Goal: Entertainment & Leisure: Consume media (video, audio)

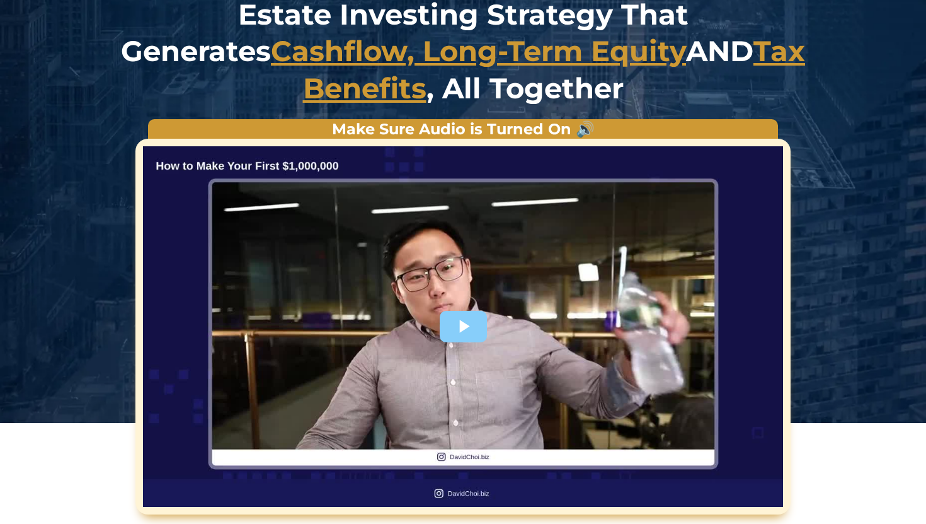
scroll to position [135, 0]
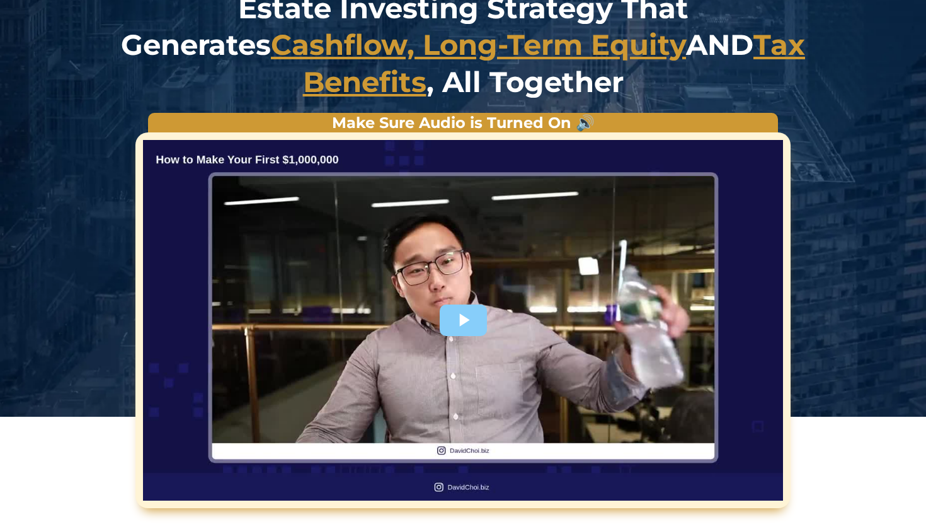
click at [482, 322] on div at bounding box center [463, 320] width 640 height 360
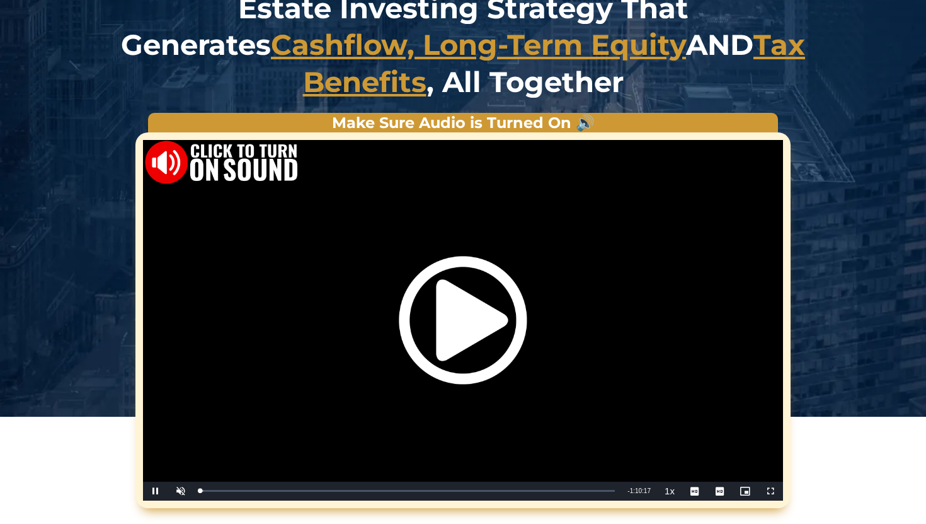
click at [766, 487] on div "Video Player" at bounding box center [463, 320] width 640 height 360
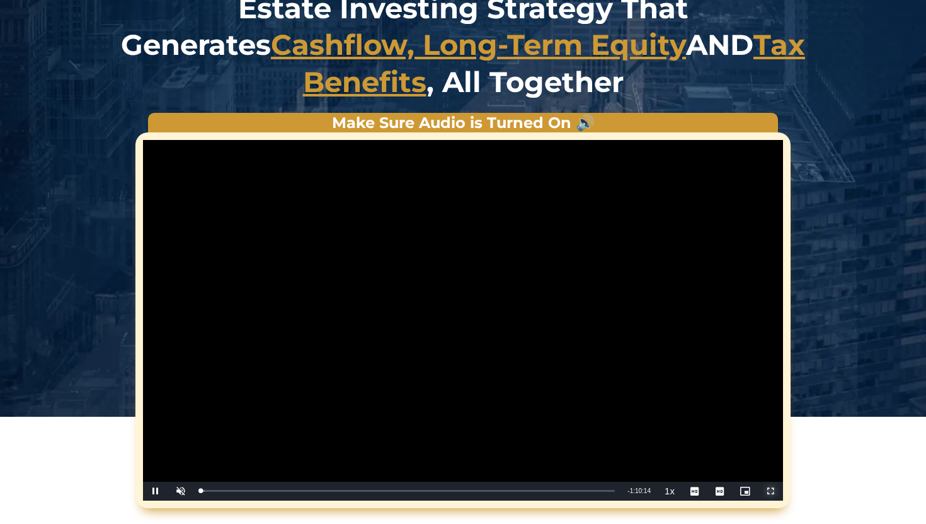
click at [770, 491] on span "Video Player" at bounding box center [770, 491] width 25 height 0
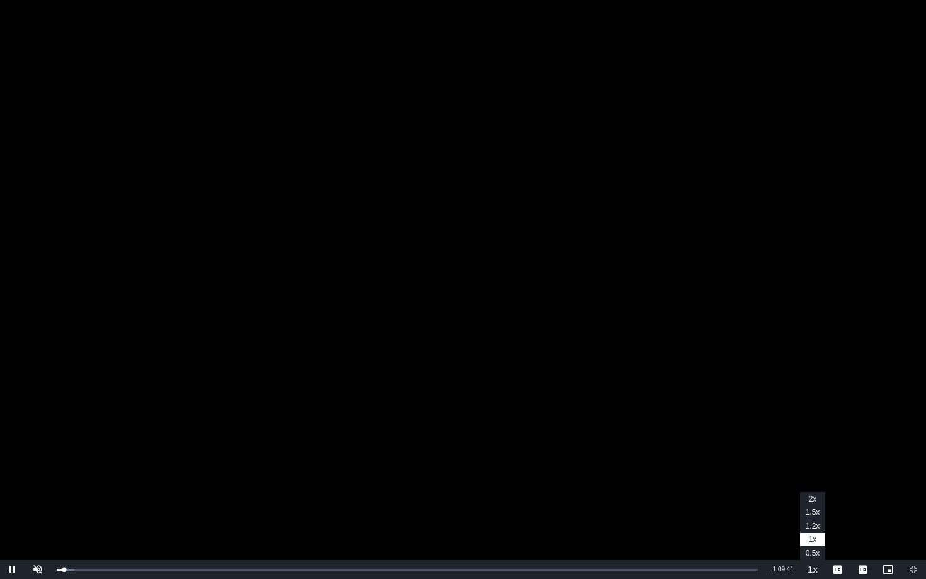
click at [813, 516] on span "1.5x" at bounding box center [813, 512] width 14 height 9
click at [815, 523] on button "Playback Rate" at bounding box center [812, 569] width 25 height 19
click at [809, 509] on span "1.5x" at bounding box center [813, 512] width 14 height 9
click at [814, 523] on span "1x" at bounding box center [813, 539] width 8 height 9
click at [817, 514] on span "1.5x" at bounding box center [813, 512] width 14 height 9
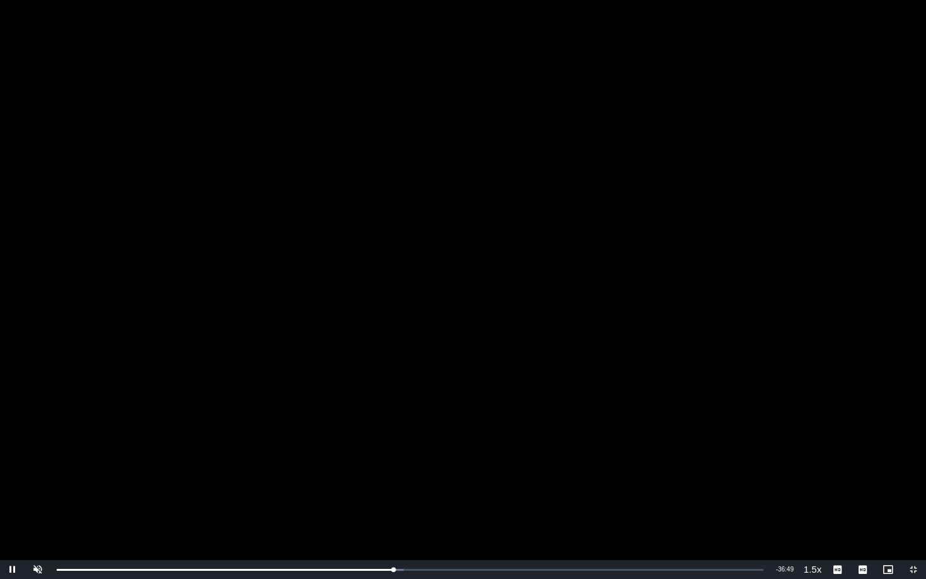
click at [461, 294] on video "Video Player" at bounding box center [463, 289] width 926 height 579
click at [420, 291] on video "Video Player" at bounding box center [463, 289] width 926 height 579
click at [381, 252] on video "Video Player" at bounding box center [463, 289] width 926 height 579
click at [492, 294] on video "Video Player" at bounding box center [463, 289] width 926 height 579
click at [917, 523] on span "Video Player" at bounding box center [913, 570] width 25 height 0
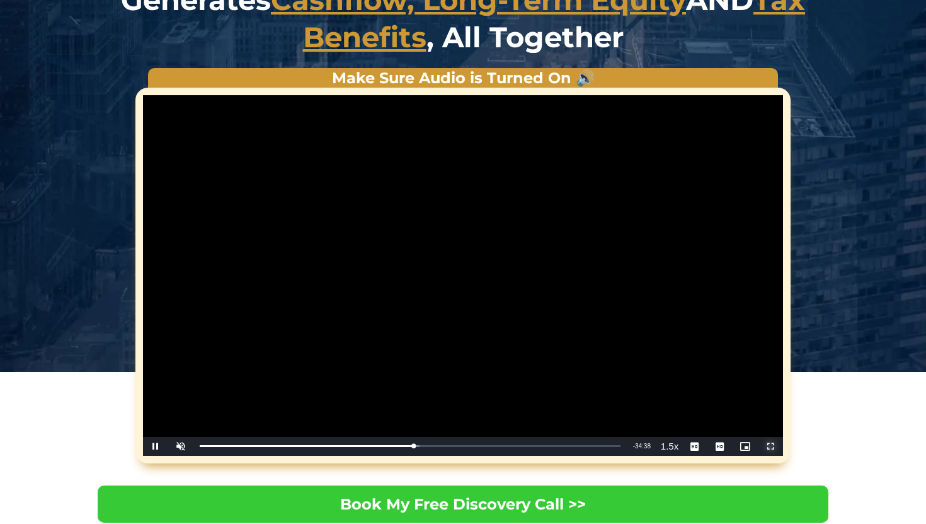
scroll to position [238, 0]
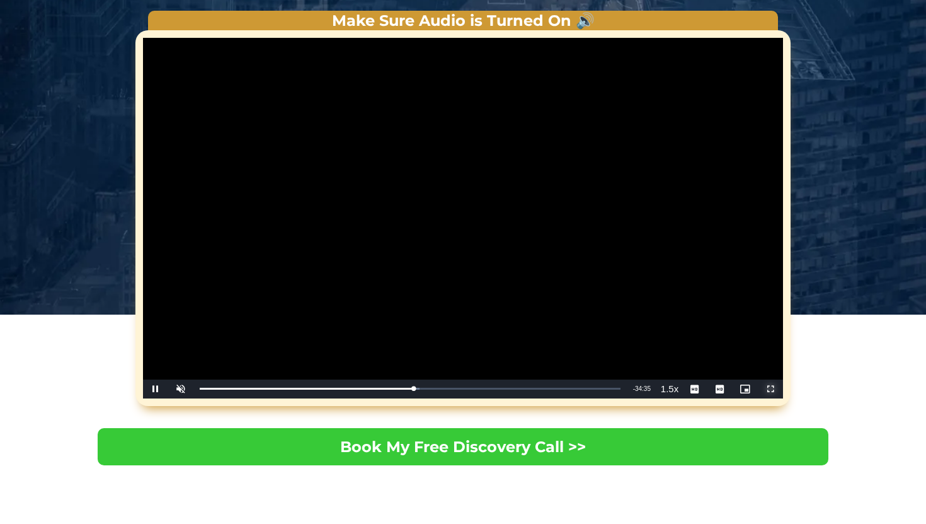
click at [773, 389] on span "Video Player" at bounding box center [770, 389] width 25 height 0
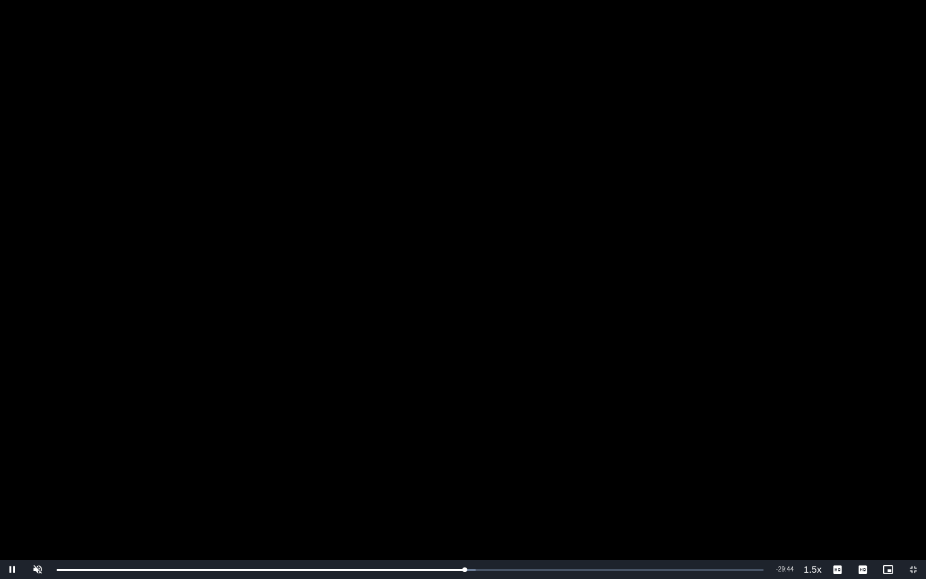
click at [452, 497] on video "Video Player" at bounding box center [463, 289] width 926 height 579
click at [385, 275] on video "Video Player" at bounding box center [463, 289] width 926 height 579
click at [356, 250] on video "Video Player" at bounding box center [463, 289] width 926 height 579
click at [335, 238] on video "Video Player" at bounding box center [463, 289] width 926 height 579
click at [912, 523] on span "Video Player" at bounding box center [913, 570] width 25 height 0
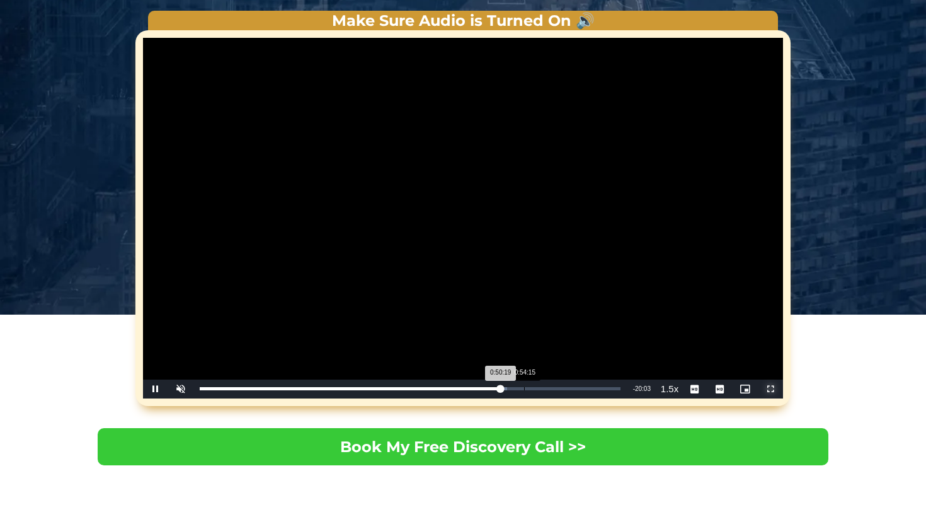
click at [524, 389] on div "Loaded : 73.12% 0:54:15 0:50:19" at bounding box center [410, 388] width 421 height 3
click at [510, 390] on div "Loaded : 78.80% 0:51:56 0:54:23" at bounding box center [409, 388] width 433 height 19
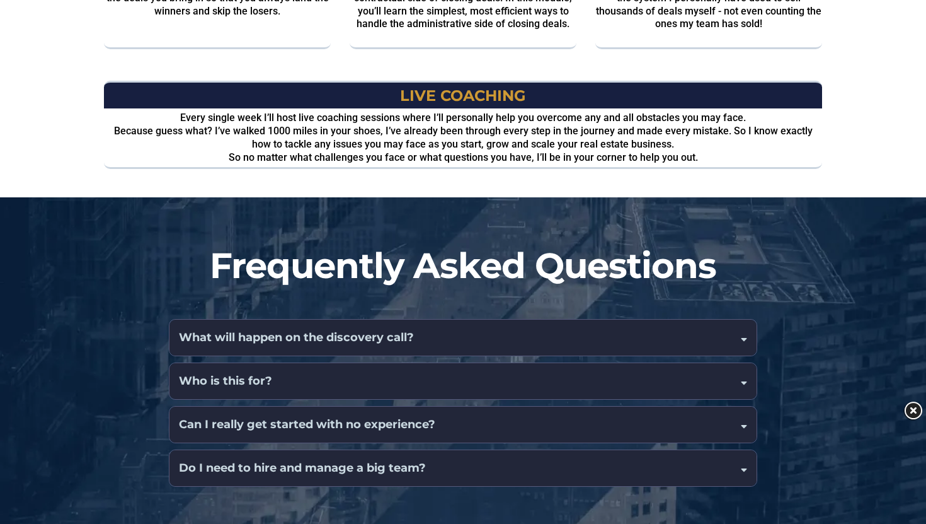
scroll to position [1734, 0]
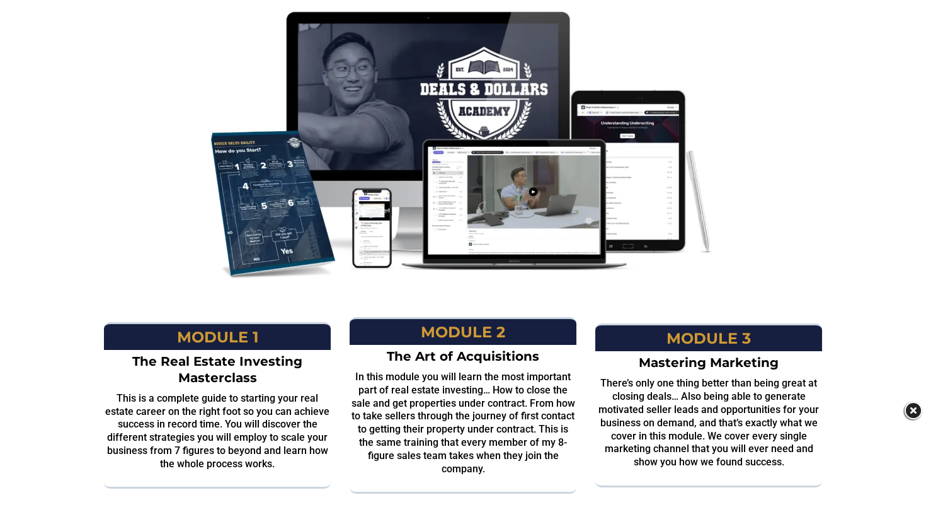
click at [498, 140] on img at bounding box center [463, 145] width 504 height 268
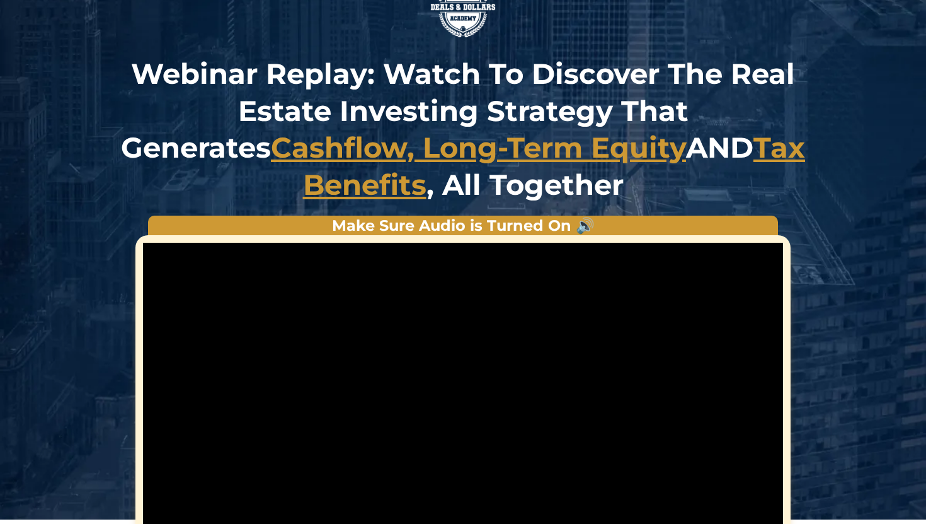
scroll to position [0, 0]
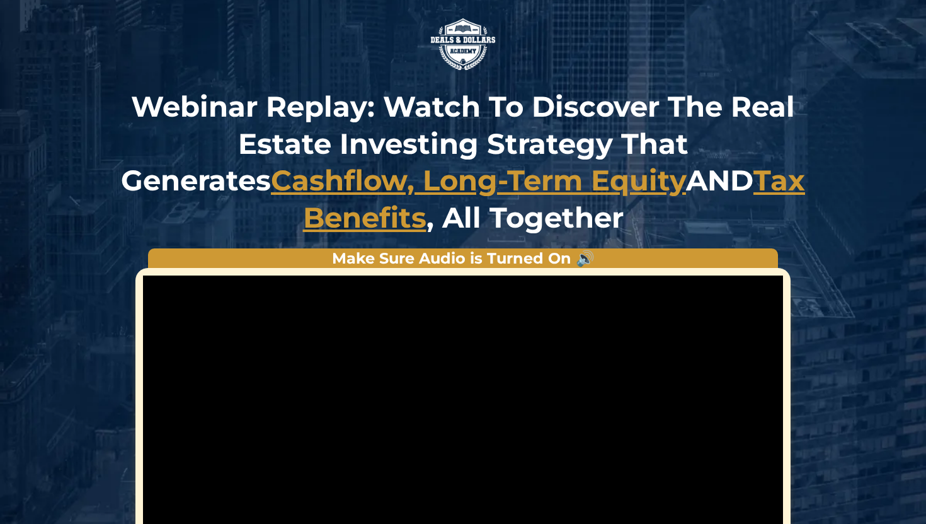
click at [271, 183] on u "Cashflow, Long-Term Equity" at bounding box center [478, 180] width 415 height 35
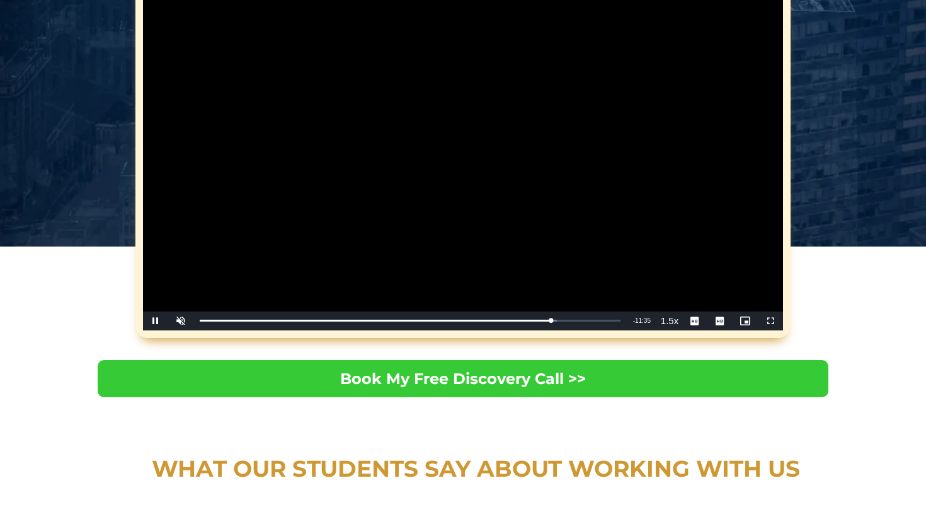
scroll to position [308, 0]
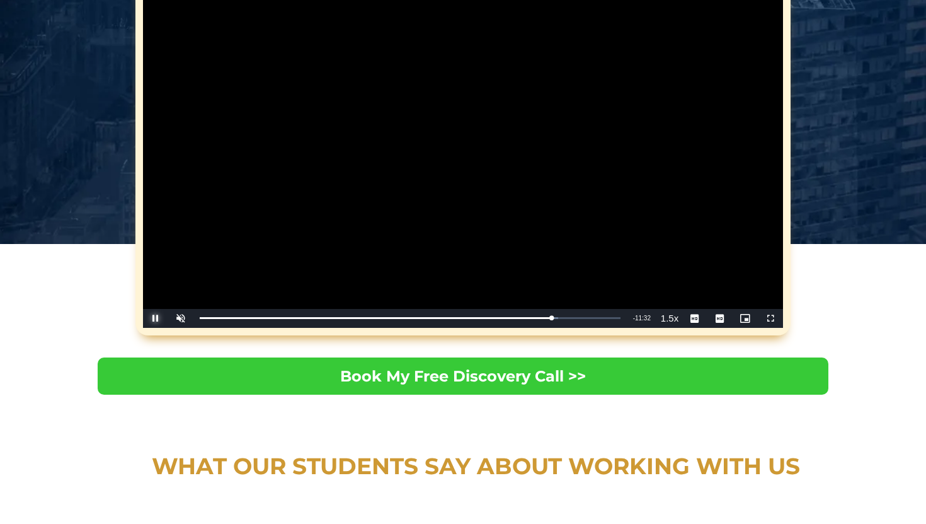
click at [157, 318] on span "Video Player" at bounding box center [155, 318] width 25 height 0
